Goal: Information Seeking & Learning: Learn about a topic

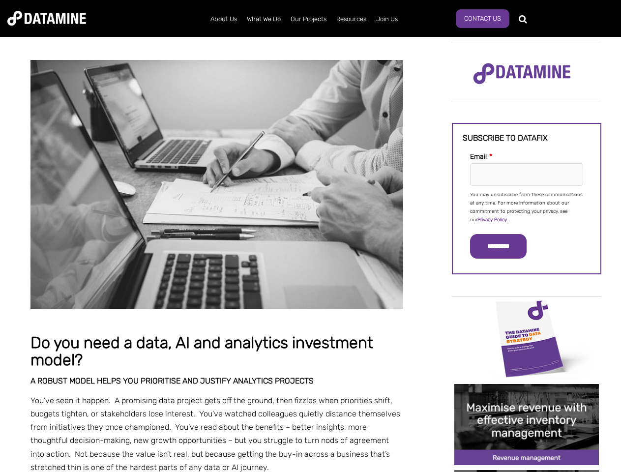
click at [526, 206] on p "You may unsubscribe from these communications at any time. For more information…" at bounding box center [526, 207] width 113 height 33
click at [504, 246] on input "*********" at bounding box center [498, 246] width 57 height 25
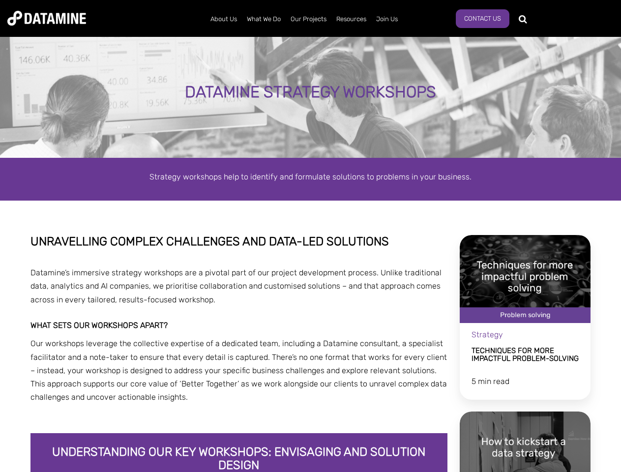
click at [310, 236] on span "Unravelling complex challenges and data-led solutions" at bounding box center [209, 241] width 358 height 14
